Goal: Information Seeking & Learning: Learn about a topic

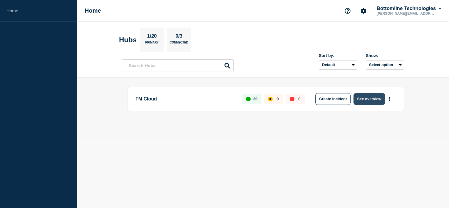
click at [366, 99] on button "See overview" at bounding box center [368, 99] width 31 height 12
click at [380, 100] on button "See overview" at bounding box center [368, 99] width 31 height 12
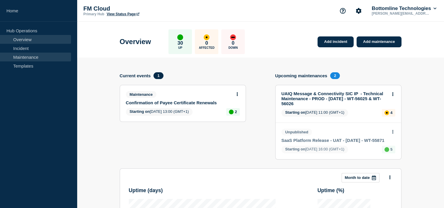
click at [40, 55] on link "Maintenance" at bounding box center [35, 57] width 71 height 9
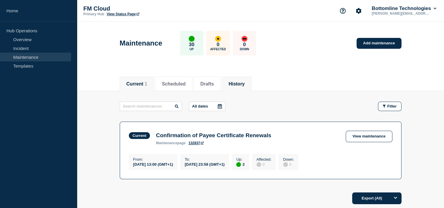
click at [245, 83] on button "History" at bounding box center [237, 83] width 16 height 5
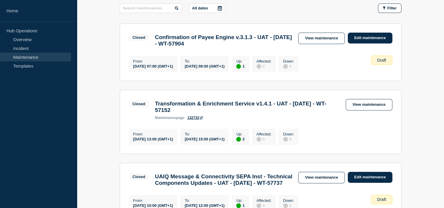
scroll to position [99, 0]
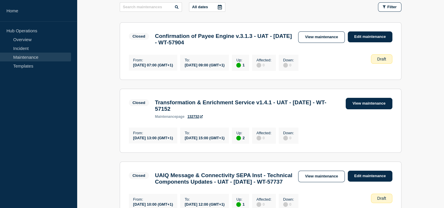
click at [361, 109] on link "View maintenance" at bounding box center [369, 103] width 46 height 11
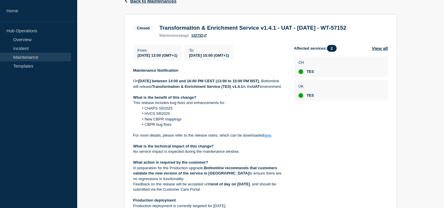
scroll to position [107, 0]
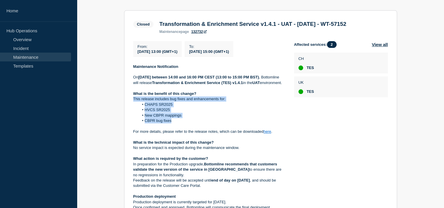
drag, startPoint x: 177, startPoint y: 136, endPoint x: 132, endPoint y: 114, distance: 50.7
click at [132, 114] on section "Closed Transformation & Enrichment Service v1.4.1 - UAT - 19/AUG/2025 - WT-5715…" at bounding box center [260, 152] width 273 height 285
copy div "This release includes bug fixes and enhancements for: CHAPS SR2025 HVCS SR2025 …"
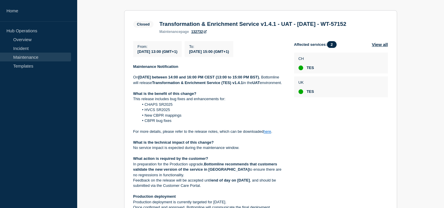
click at [268, 134] on p "For more details, please refer to the release notes, which can be downloaded he…" at bounding box center [208, 131] width 151 height 5
click at [268, 134] on link "here" at bounding box center [268, 131] width 8 height 4
